Goal: Task Accomplishment & Management: Manage account settings

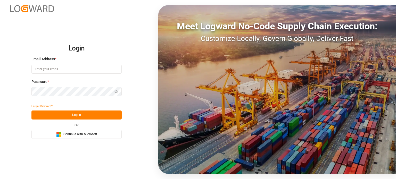
click at [73, 69] on input at bounding box center [76, 69] width 90 height 9
type input "[PERSON_NAME][EMAIL_ADDRESS][PERSON_NAME][DOMAIN_NAME]"
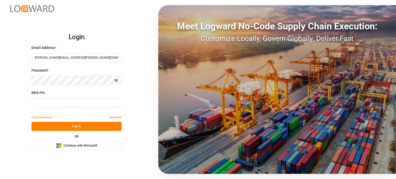
type input "805630"
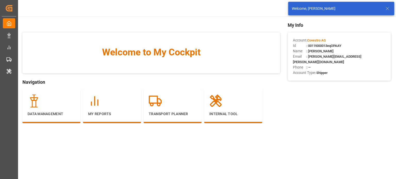
click at [386, 7] on line at bounding box center [387, 8] width 3 height 3
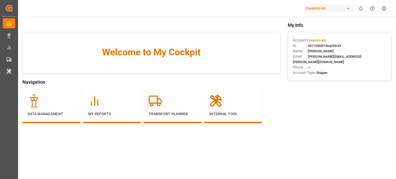
click at [329, 9] on div "Covestro AG" at bounding box center [328, 8] width 50 height 7
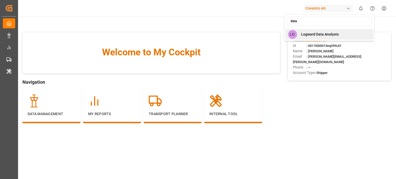
type input "data"
click at [318, 35] on span "Logward Data Analysts" at bounding box center [320, 34] width 38 height 5
